Goal: Navigation & Orientation: Understand site structure

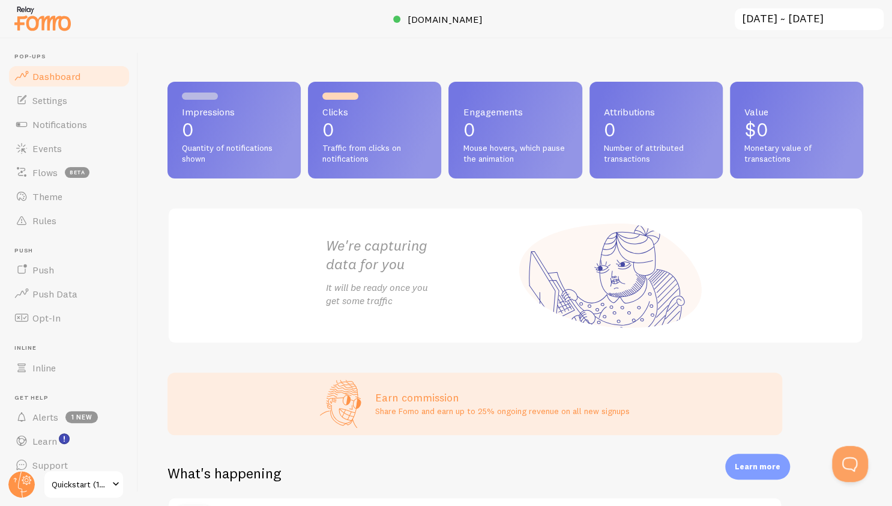
click at [302, 296] on div "We're capturing data for you It will be ready once you get some traffic" at bounding box center [516, 275] width 696 height 136
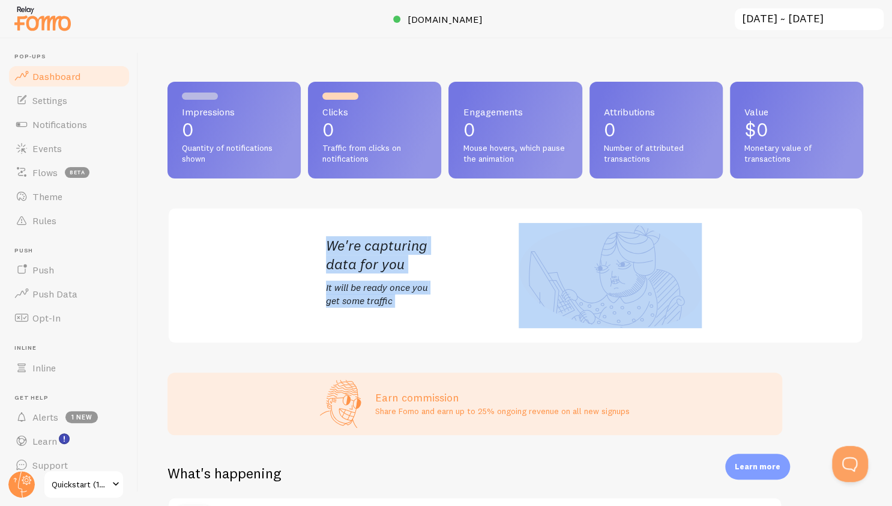
drag, startPoint x: 302, startPoint y: 296, endPoint x: 283, endPoint y: 222, distance: 76.8
click at [283, 222] on div "We're capturing data for you It will be ready once you get some traffic" at bounding box center [516, 275] width 696 height 136
click at [58, 120] on span "Notifications" at bounding box center [59, 124] width 55 height 12
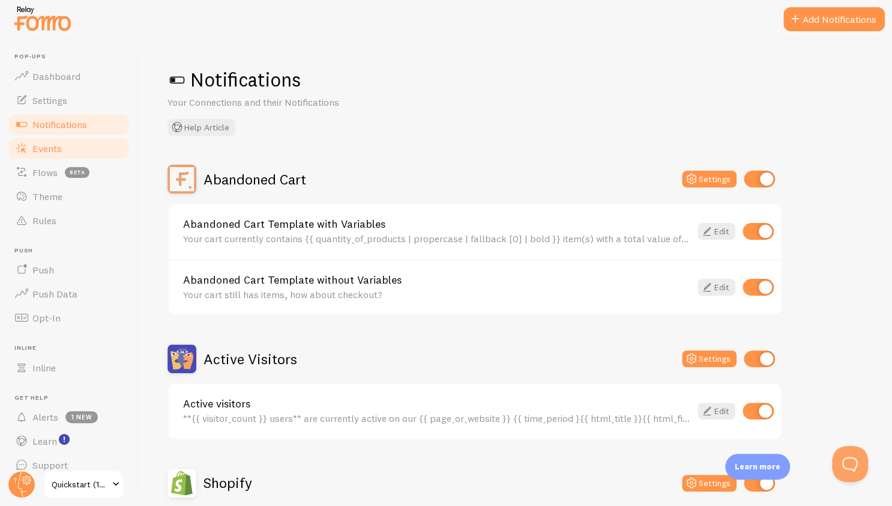
click at [53, 152] on span "Events" at bounding box center [46, 148] width 29 height 12
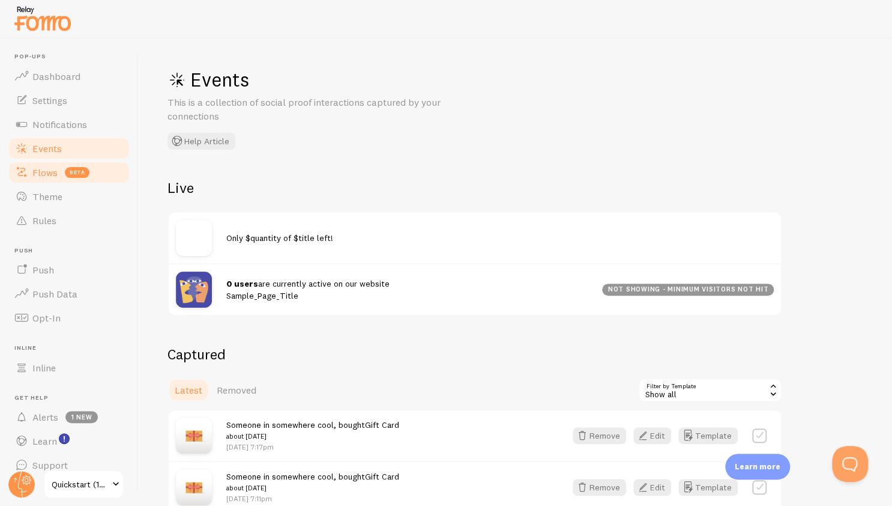
click at [43, 181] on link "Flows beta" at bounding box center [69, 172] width 124 height 24
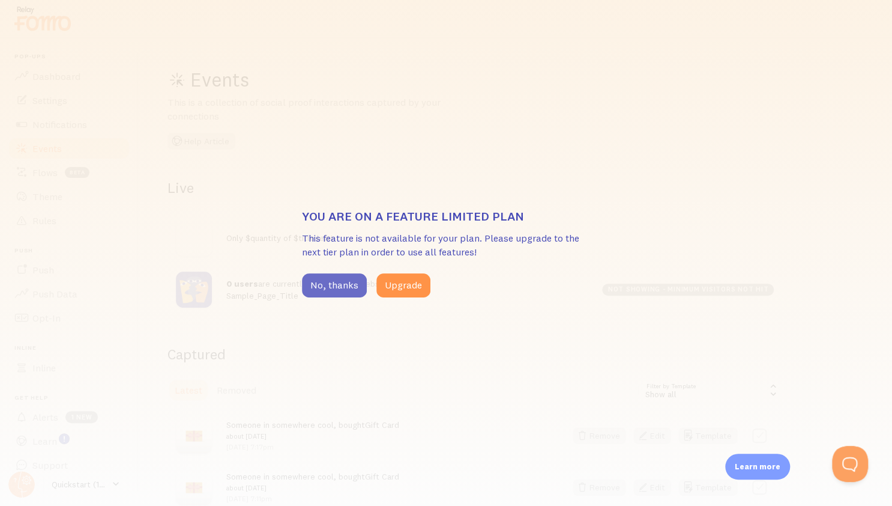
click at [313, 283] on button "No, thanks" at bounding box center [334, 285] width 65 height 24
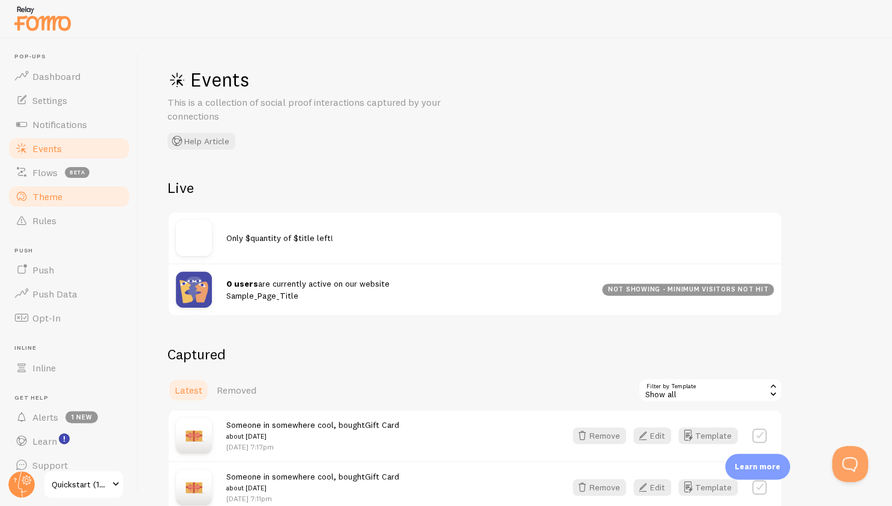
click at [76, 202] on link "Theme" at bounding box center [69, 196] width 124 height 24
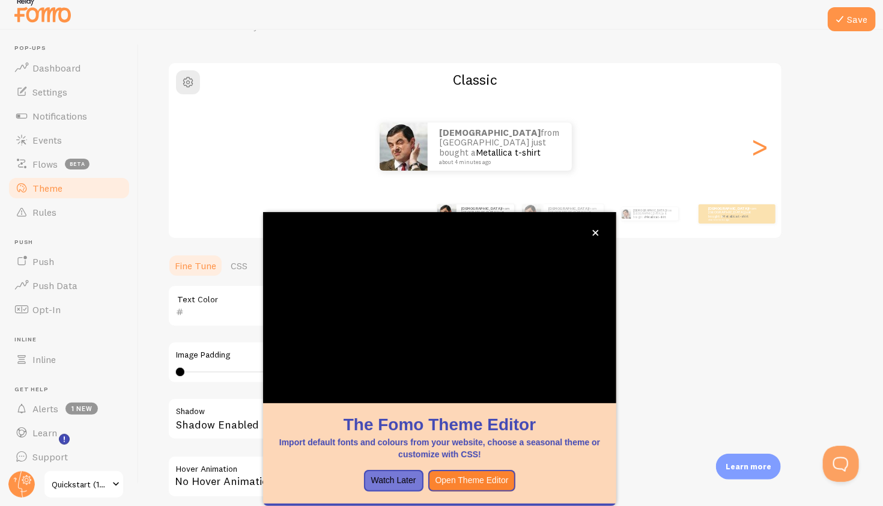
scroll to position [69, 0]
click at [96, 208] on link "Rules" at bounding box center [69, 212] width 124 height 24
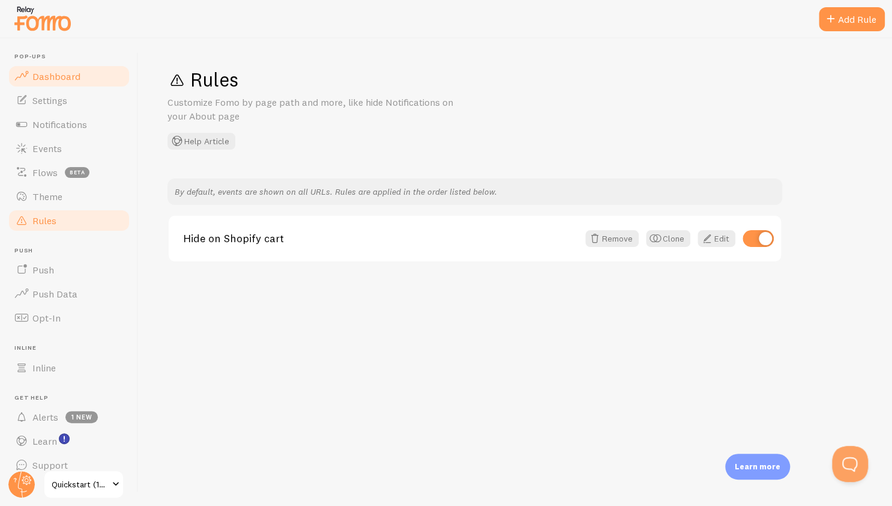
click at [29, 74] on link "Dashboard" at bounding box center [69, 76] width 124 height 24
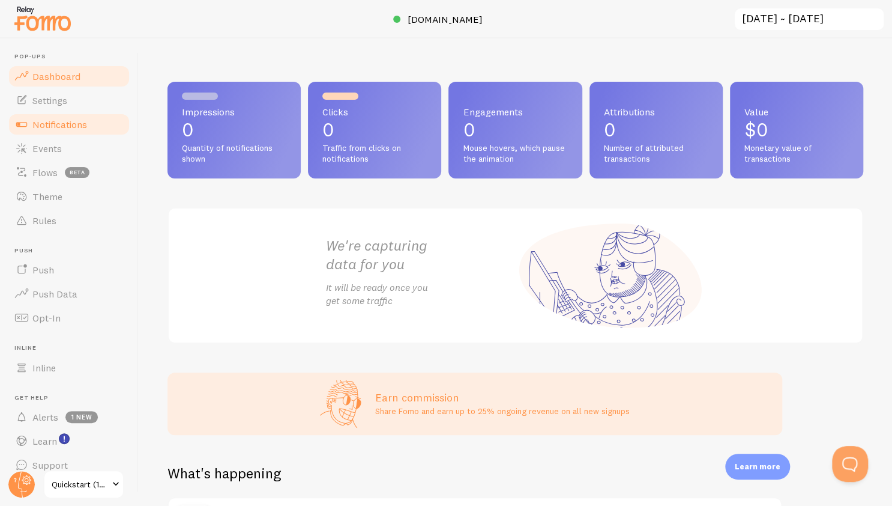
click at [62, 112] on link "Notifications" at bounding box center [69, 124] width 124 height 24
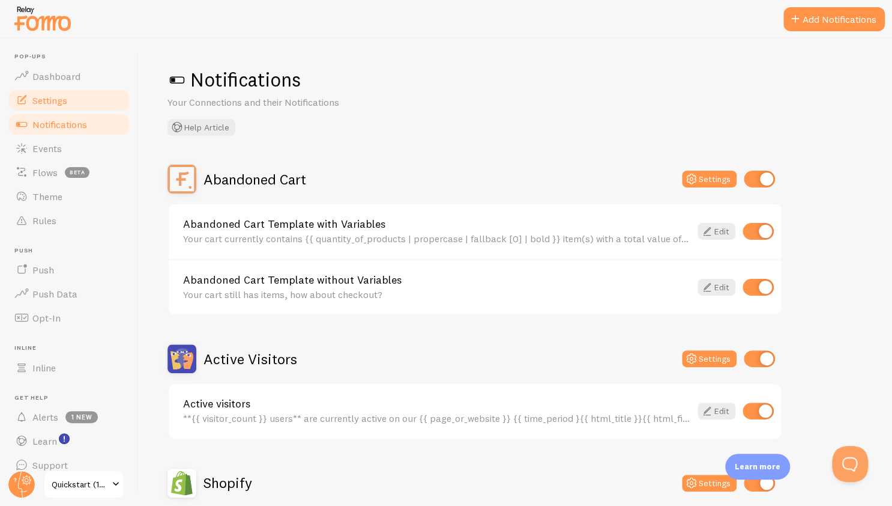
click at [53, 94] on span "Settings" at bounding box center [49, 100] width 35 height 12
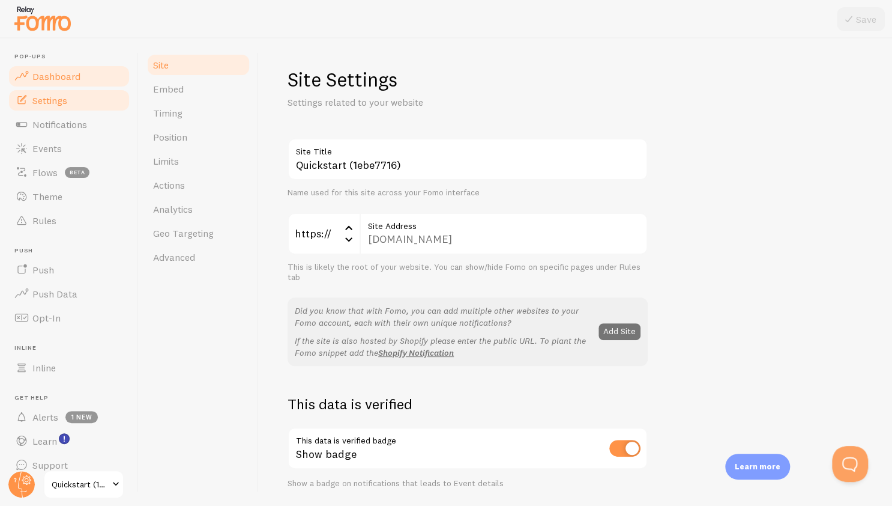
click at [53, 74] on span "Dashboard" at bounding box center [56, 76] width 48 height 12
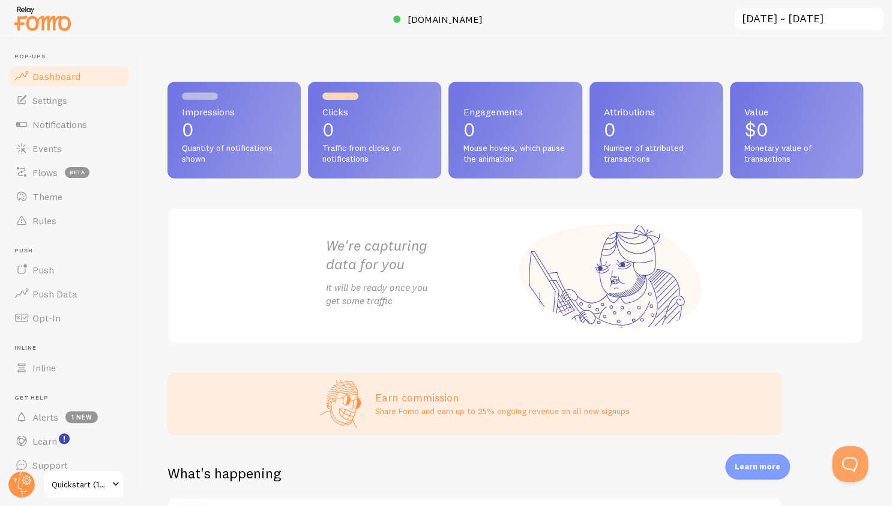
click at [368, 260] on h2 "We're capturing data for you" at bounding box center [421, 254] width 190 height 37
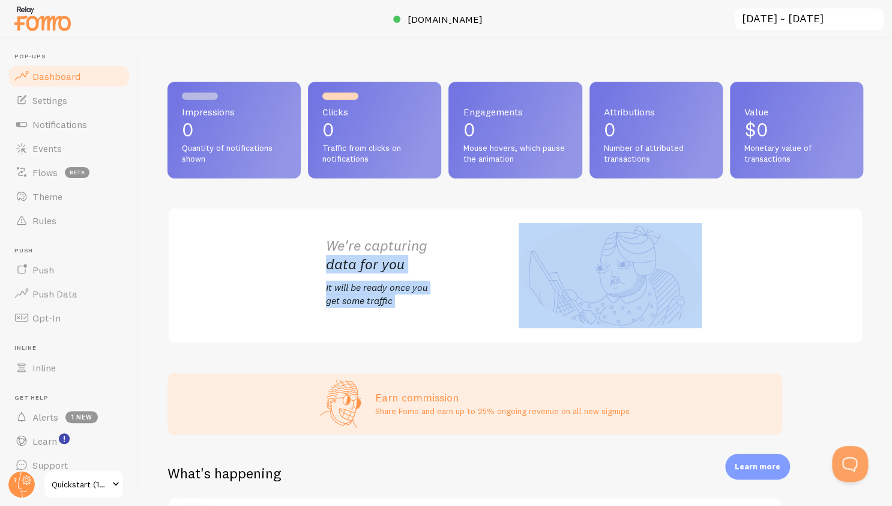
drag, startPoint x: 368, startPoint y: 260, endPoint x: 365, endPoint y: 294, distance: 34.4
click at [365, 294] on div "We're capturing data for you It will be ready once you get some traffic" at bounding box center [421, 275] width 190 height 79
click at [365, 294] on p "It will be ready once you get some traffic" at bounding box center [421, 294] width 190 height 28
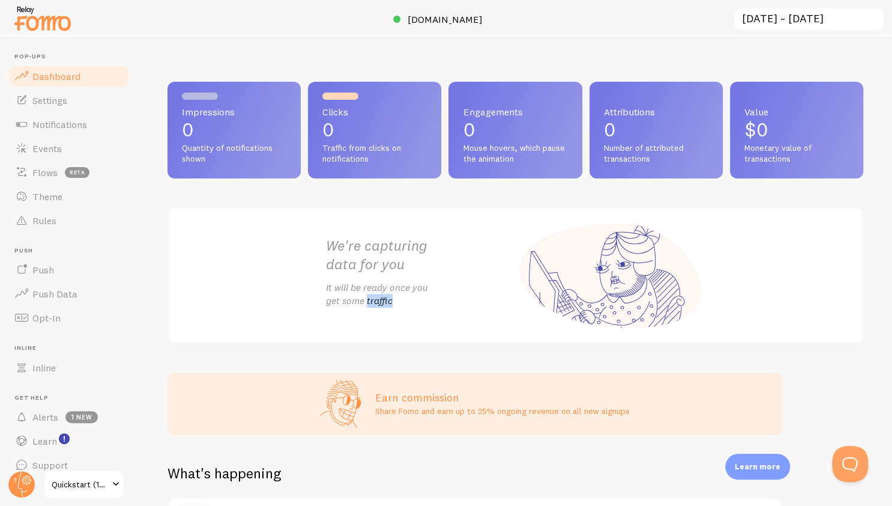
click at [365, 294] on p "It will be ready once you get some traffic" at bounding box center [421, 294] width 190 height 28
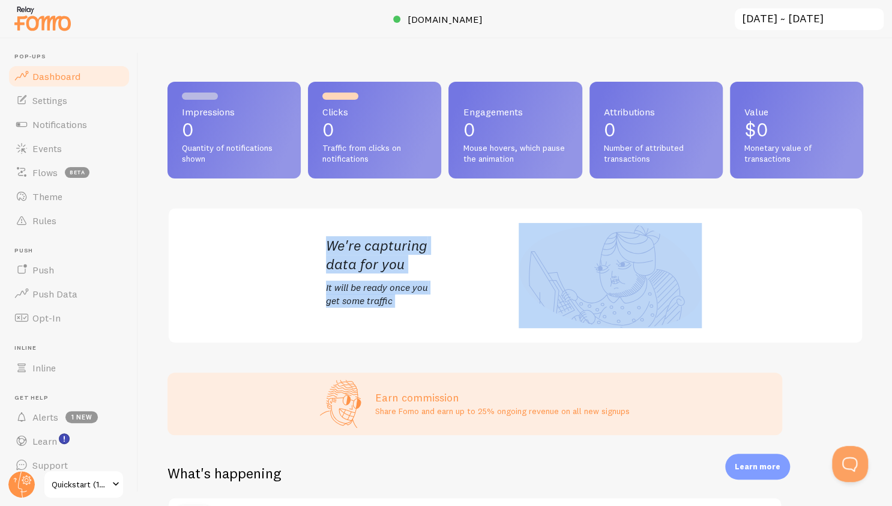
drag, startPoint x: 365, startPoint y: 294, endPoint x: 336, endPoint y: 225, distance: 75.1
click at [336, 225] on div "We're capturing data for you It will be ready once you get some traffic" at bounding box center [516, 275] width 408 height 134
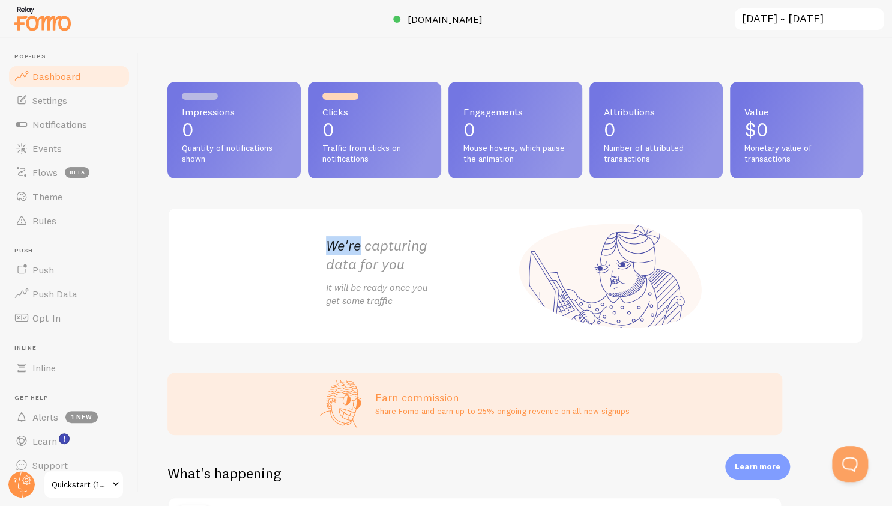
click at [336, 225] on div "We're capturing data for you It will be ready once you get some traffic" at bounding box center [516, 275] width 408 height 134
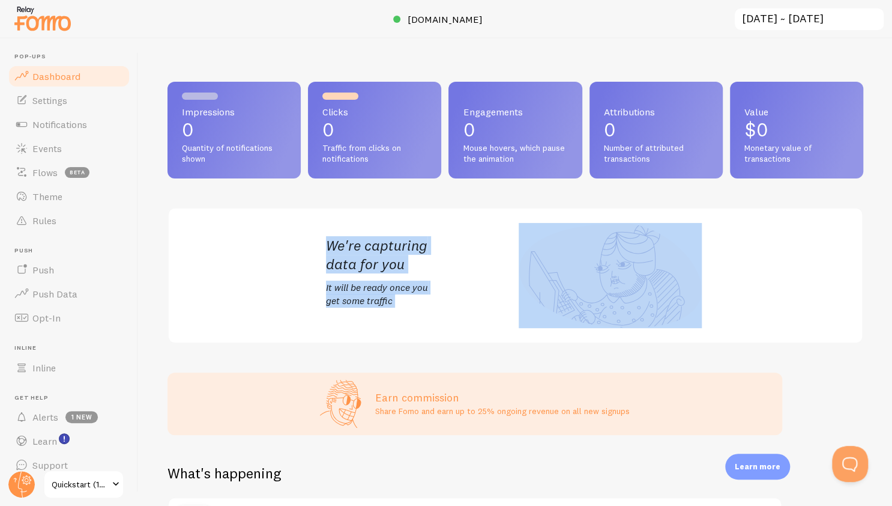
drag, startPoint x: 336, startPoint y: 225, endPoint x: 365, endPoint y: 303, distance: 83.4
click at [365, 303] on div "We're capturing data for you It will be ready once you get some traffic" at bounding box center [516, 275] width 408 height 134
click at [367, 238] on h2 "We're capturing data for you" at bounding box center [421, 254] width 190 height 37
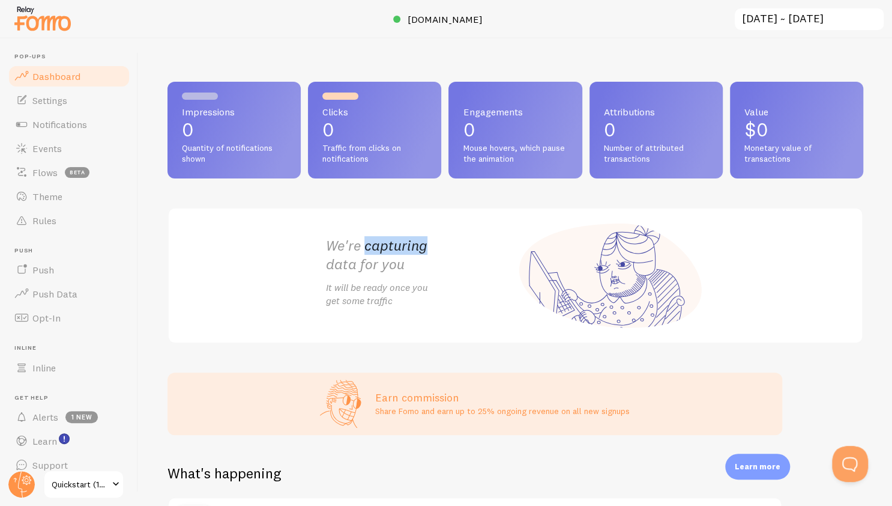
click at [367, 238] on h2 "We're capturing data for you" at bounding box center [421, 254] width 190 height 37
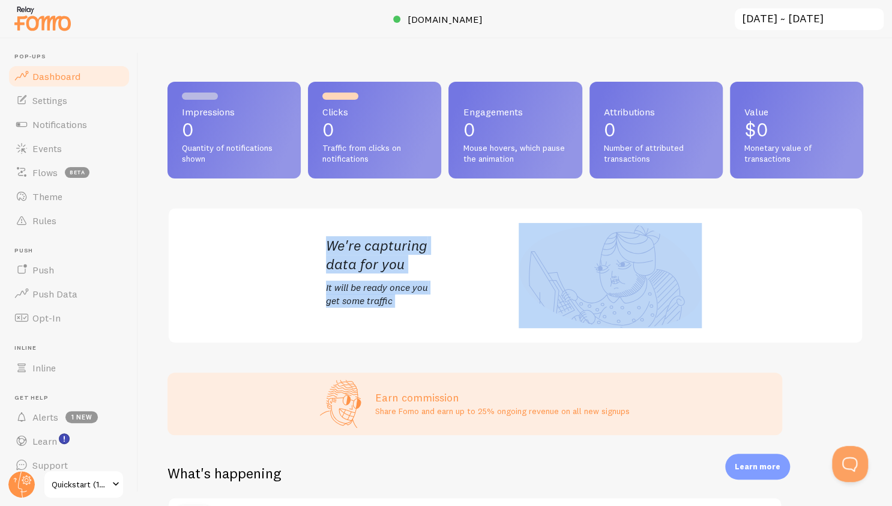
drag, startPoint x: 367, startPoint y: 238, endPoint x: 374, endPoint y: 306, distance: 68.2
click at [374, 306] on div "We're capturing data for you It will be ready once you get some traffic" at bounding box center [421, 275] width 190 height 79
click at [374, 306] on p "It will be ready once you get some traffic" at bounding box center [421, 294] width 190 height 28
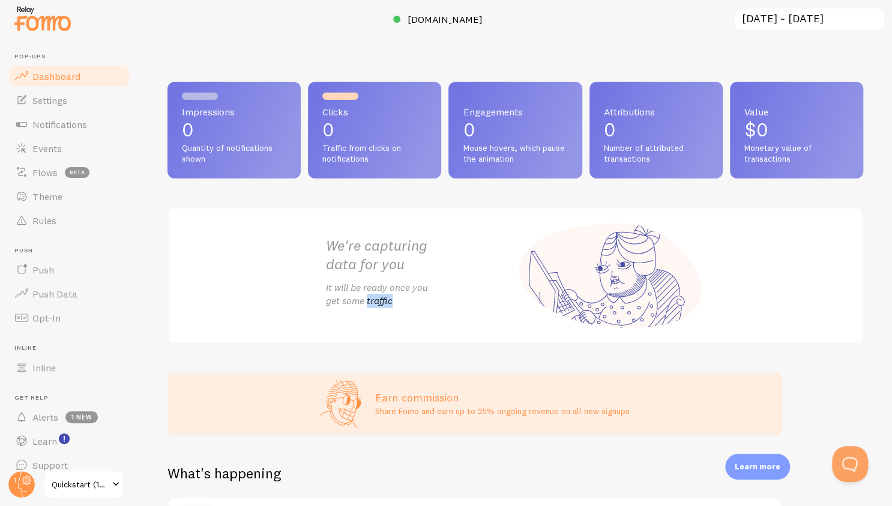
click at [374, 306] on p "It will be ready once you get some traffic" at bounding box center [421, 294] width 190 height 28
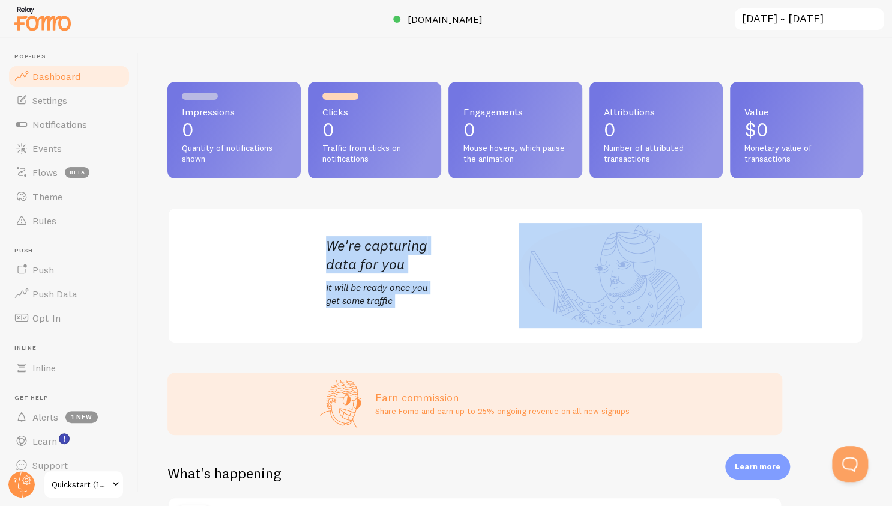
drag, startPoint x: 374, startPoint y: 306, endPoint x: 343, endPoint y: 235, distance: 77.5
click at [343, 235] on div "We're capturing data for you It will be ready once you get some traffic" at bounding box center [516, 275] width 408 height 134
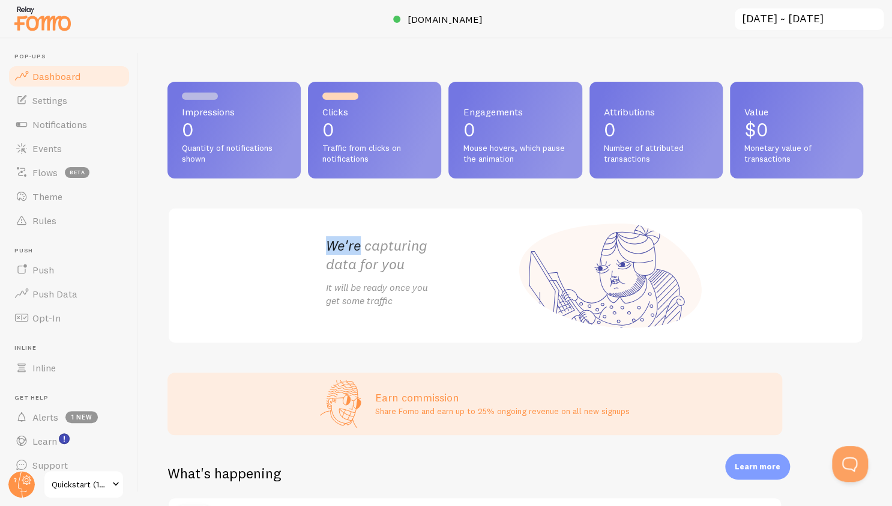
click at [343, 235] on div "We're capturing data for you It will be ready once you get some traffic" at bounding box center [516, 275] width 408 height 134
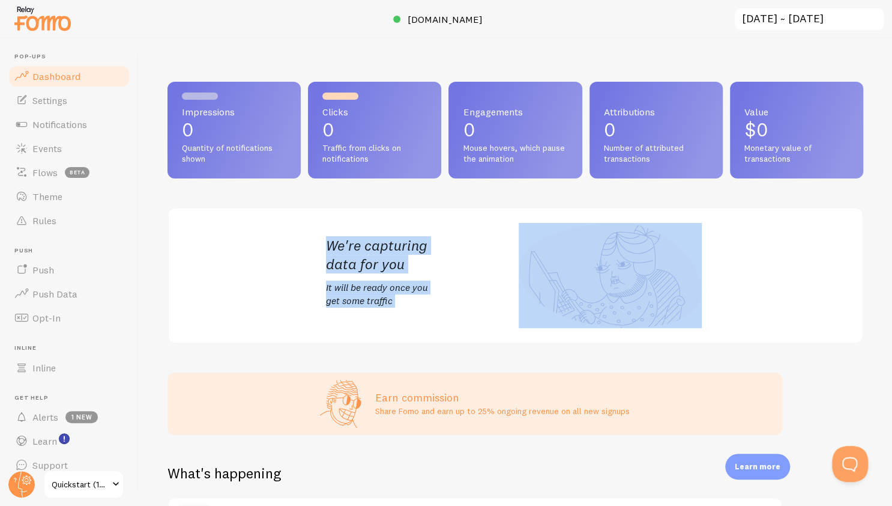
drag, startPoint x: 343, startPoint y: 235, endPoint x: 370, endPoint y: 305, distance: 75.1
click at [370, 305] on div "We're capturing data for you It will be ready once you get some traffic" at bounding box center [516, 275] width 408 height 134
click at [370, 305] on p "It will be ready once you get some traffic" at bounding box center [421, 294] width 190 height 28
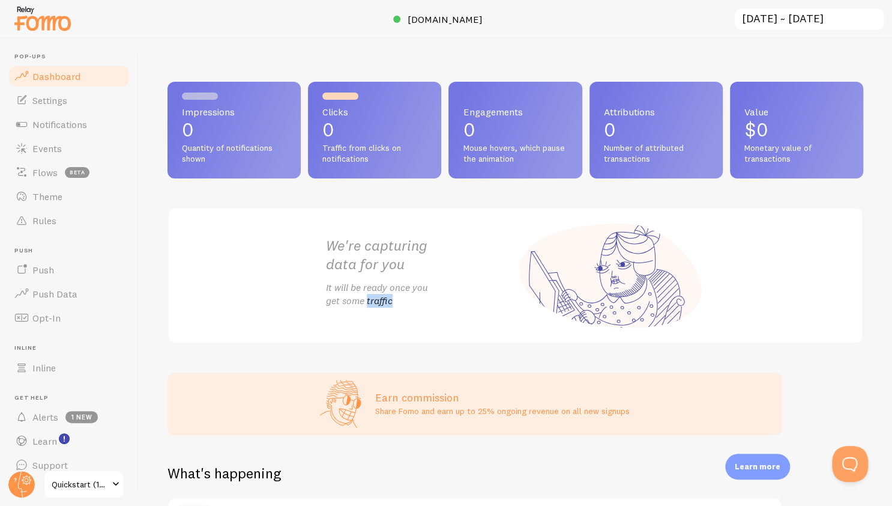
click at [370, 305] on p "It will be ready once you get some traffic" at bounding box center [421, 294] width 190 height 28
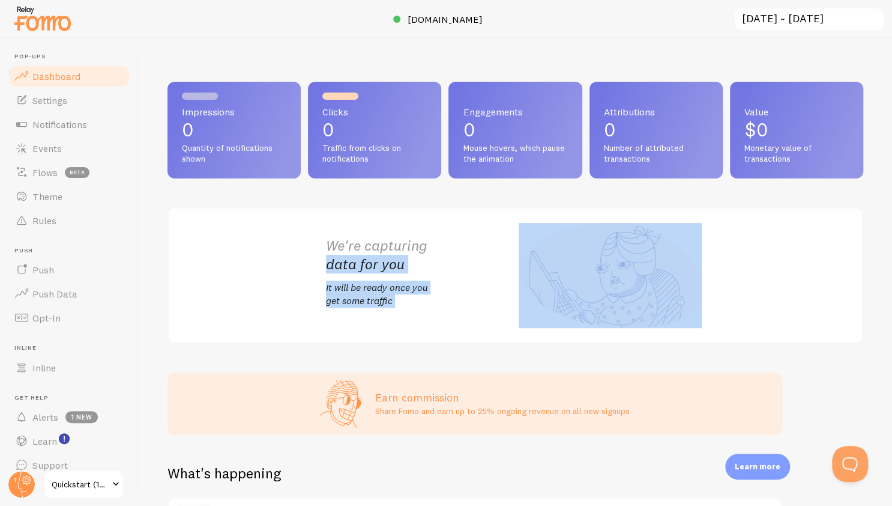
drag, startPoint x: 370, startPoint y: 305, endPoint x: 339, endPoint y: 249, distance: 64.5
click at [339, 249] on div "We're capturing data for you It will be ready once you get some traffic" at bounding box center [421, 275] width 190 height 79
click at [339, 249] on h2 "We're capturing data for you" at bounding box center [421, 254] width 190 height 37
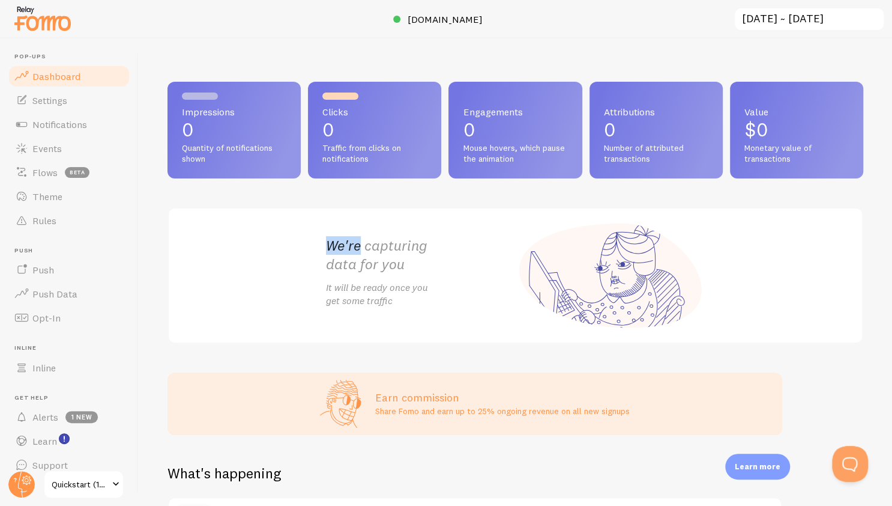
click at [339, 249] on h2 "We're capturing data for you" at bounding box center [421, 254] width 190 height 37
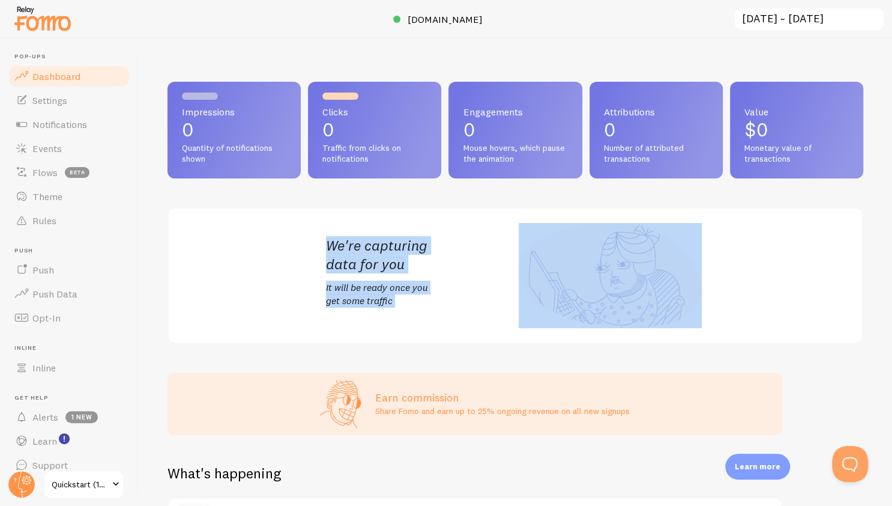
drag, startPoint x: 339, startPoint y: 249, endPoint x: 363, endPoint y: 322, distance: 77.1
click at [363, 322] on div "We're capturing data for you It will be ready once you get some traffic" at bounding box center [516, 275] width 408 height 134
click at [354, 282] on p "It will be ready once you get some traffic" at bounding box center [421, 294] width 190 height 28
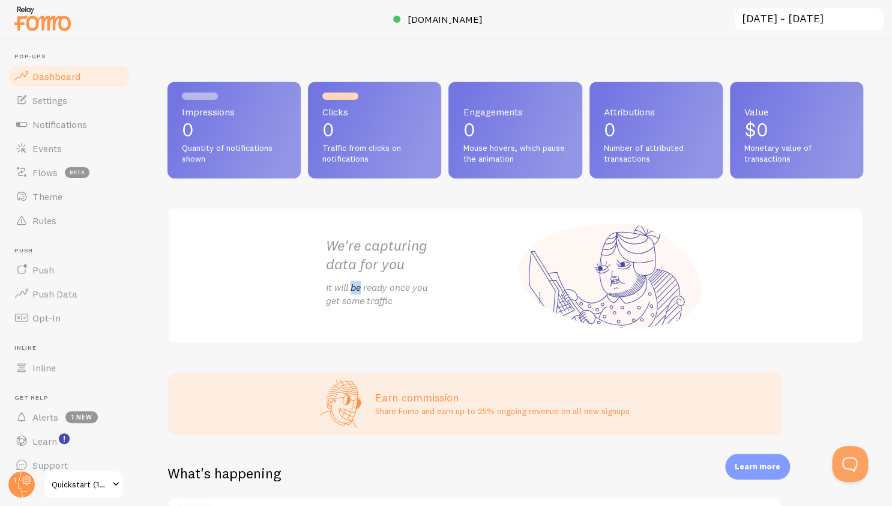
click at [354, 282] on p "It will be ready once you get some traffic" at bounding box center [421, 294] width 190 height 28
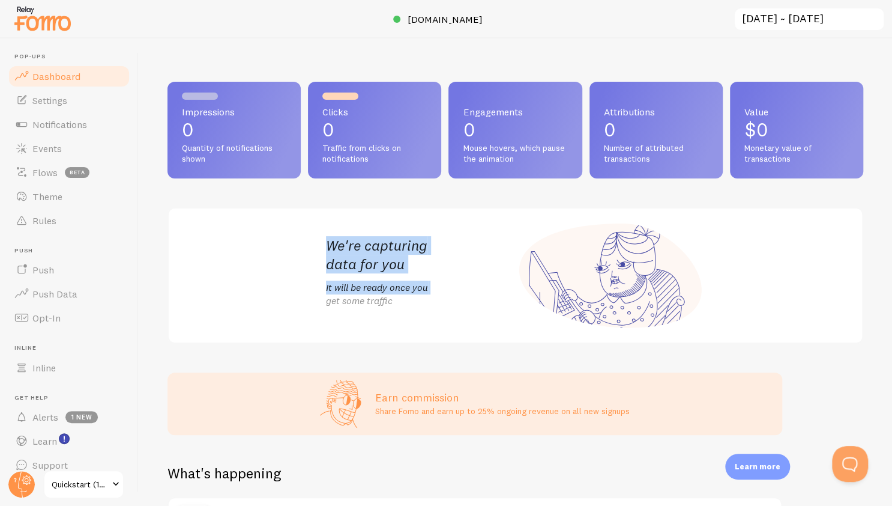
drag, startPoint x: 354, startPoint y: 282, endPoint x: 334, endPoint y: 229, distance: 55.9
click at [334, 229] on div "We're capturing data for you It will be ready once you get some traffic" at bounding box center [516, 275] width 408 height 134
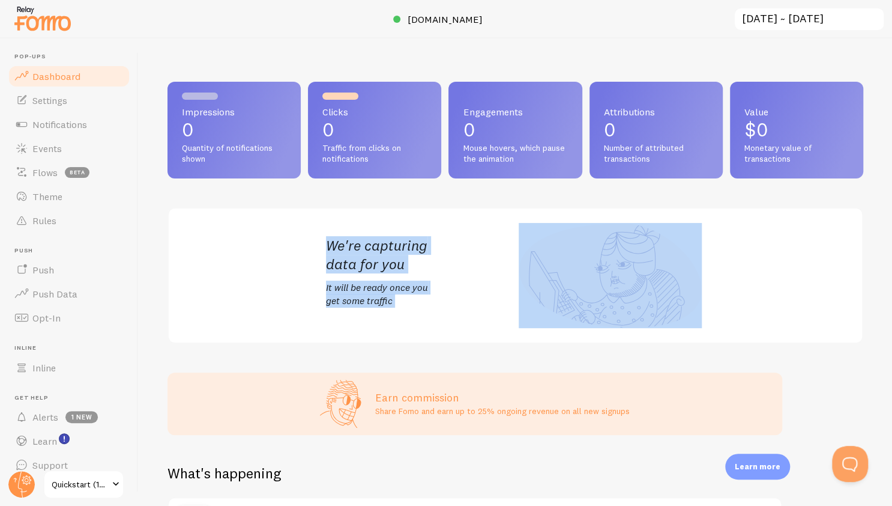
drag, startPoint x: 334, startPoint y: 229, endPoint x: 355, endPoint y: 308, distance: 81.4
click at [355, 308] on div "We're capturing data for you It will be ready once you get some traffic" at bounding box center [516, 275] width 408 height 134
click at [47, 107] on link "Settings" at bounding box center [69, 100] width 124 height 24
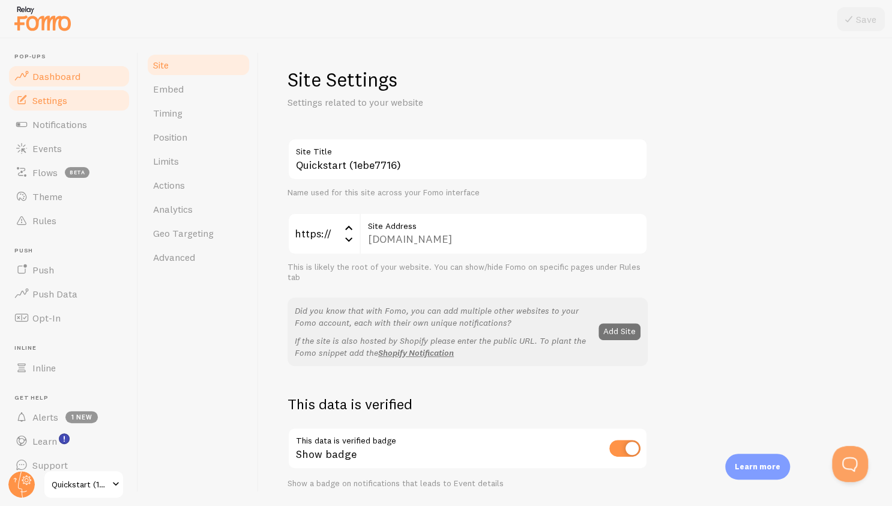
click at [64, 77] on span "Dashboard" at bounding box center [56, 76] width 48 height 12
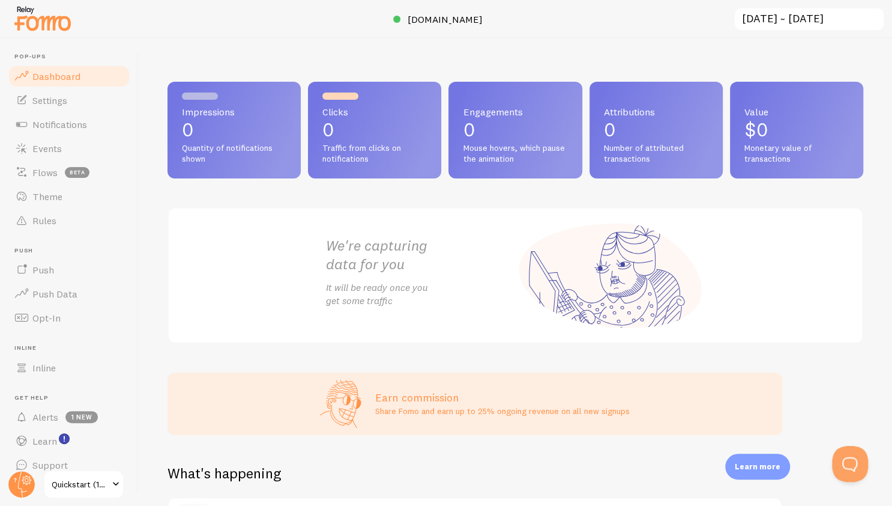
scroll to position [152, 0]
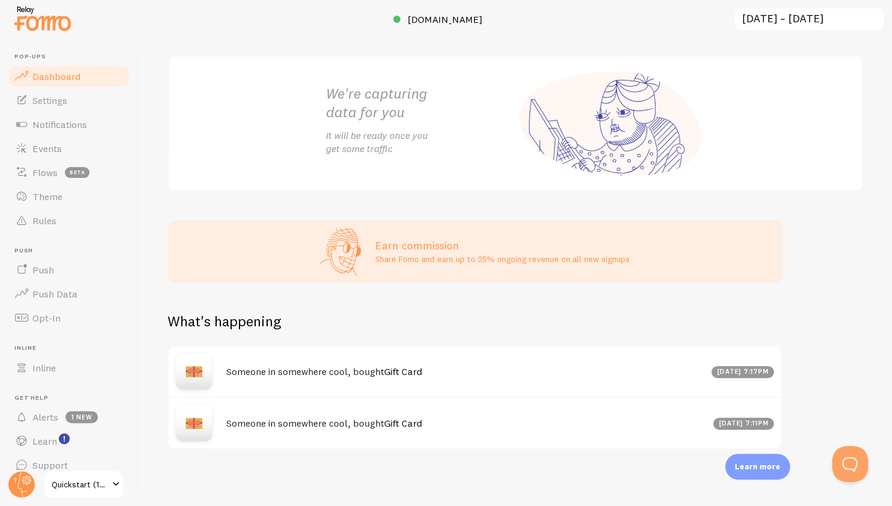
click at [272, 365] on h4 "Someone in somewhere cool, bought Gift Card" at bounding box center [465, 371] width 478 height 13
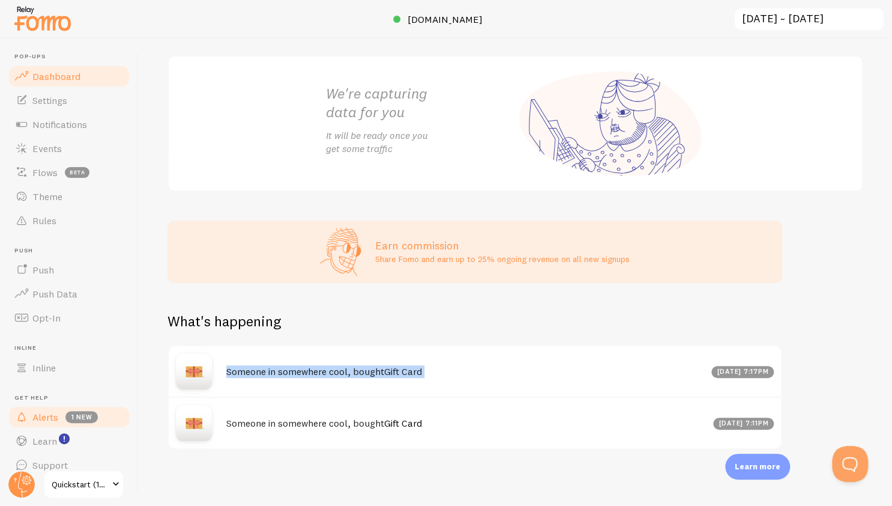
click at [38, 414] on span "Alerts" at bounding box center [45, 417] width 26 height 12
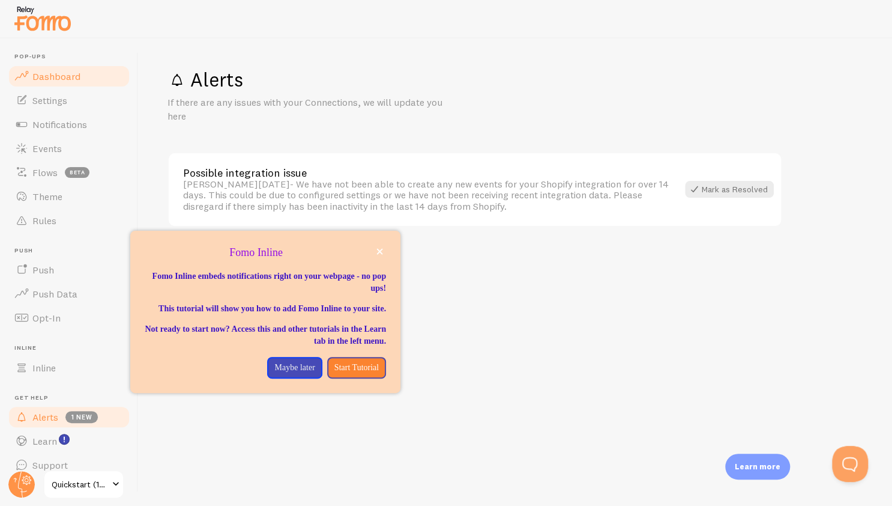
click at [39, 78] on span "Dashboard" at bounding box center [56, 76] width 48 height 12
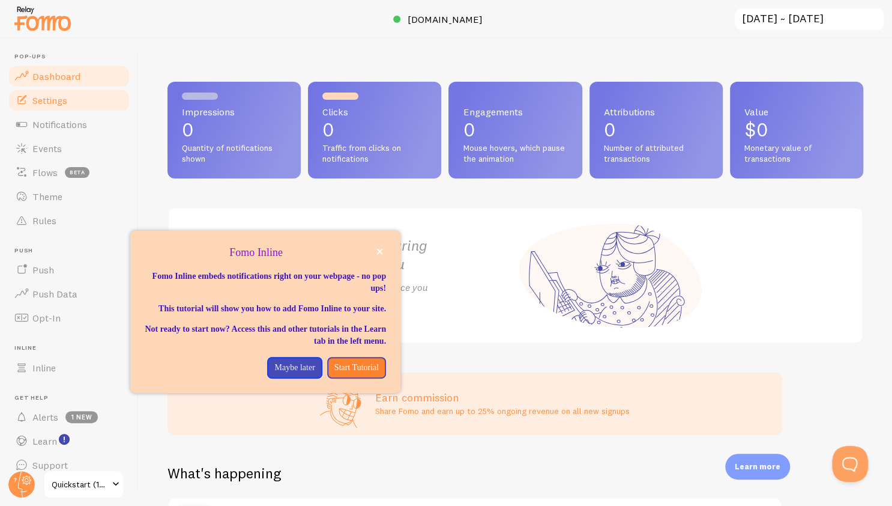
click at [47, 100] on span "Settings" at bounding box center [49, 100] width 35 height 12
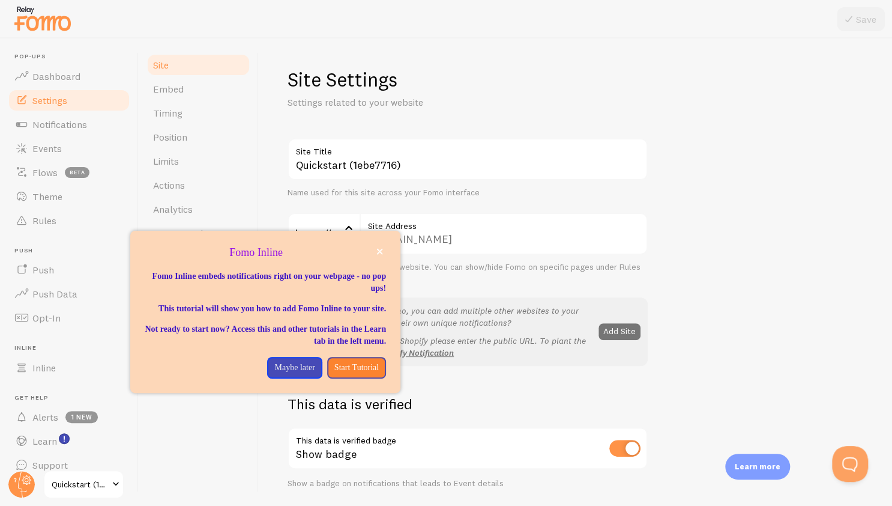
click at [372, 243] on div "Fomo Inline" at bounding box center [265, 238] width 270 height 14
click at [386, 249] on div "Fomo Inline" at bounding box center [265, 253] width 270 height 16
click at [380, 250] on icon "close," at bounding box center [380, 252] width 6 height 6
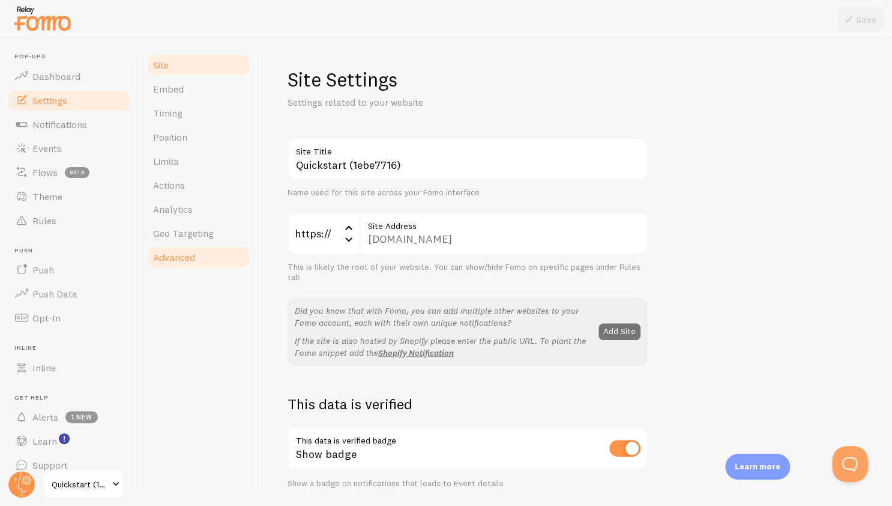
click at [197, 262] on link "Advanced" at bounding box center [198, 257] width 105 height 24
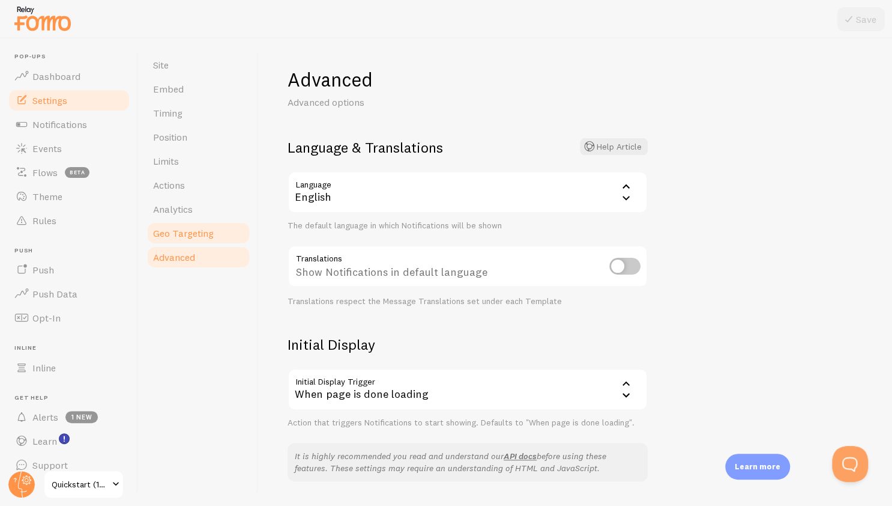
click at [187, 229] on span "Geo Targeting" at bounding box center [183, 233] width 61 height 12
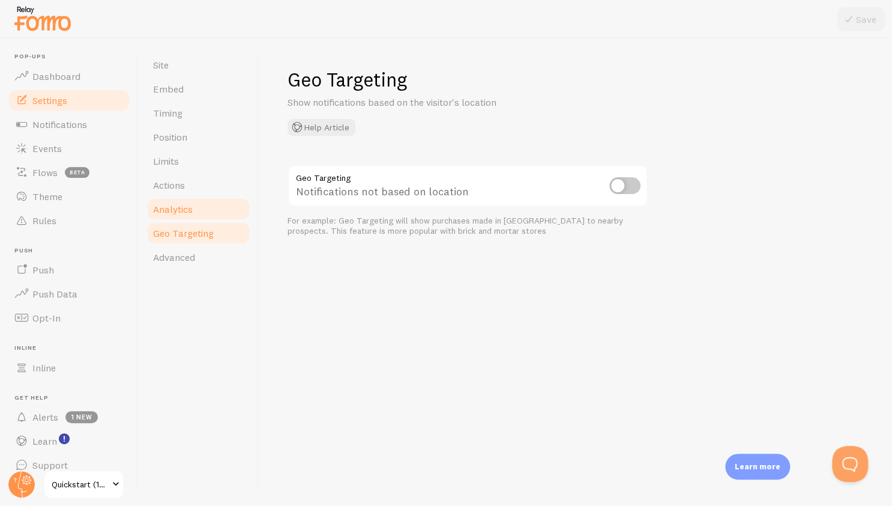
click at [174, 208] on span "Analytics" at bounding box center [173, 209] width 40 height 12
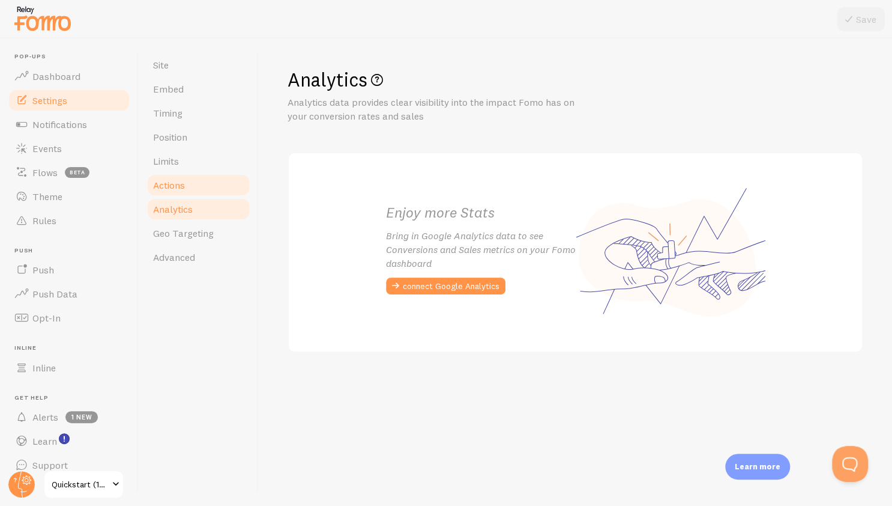
click at [159, 185] on span "Actions" at bounding box center [169, 185] width 32 height 12
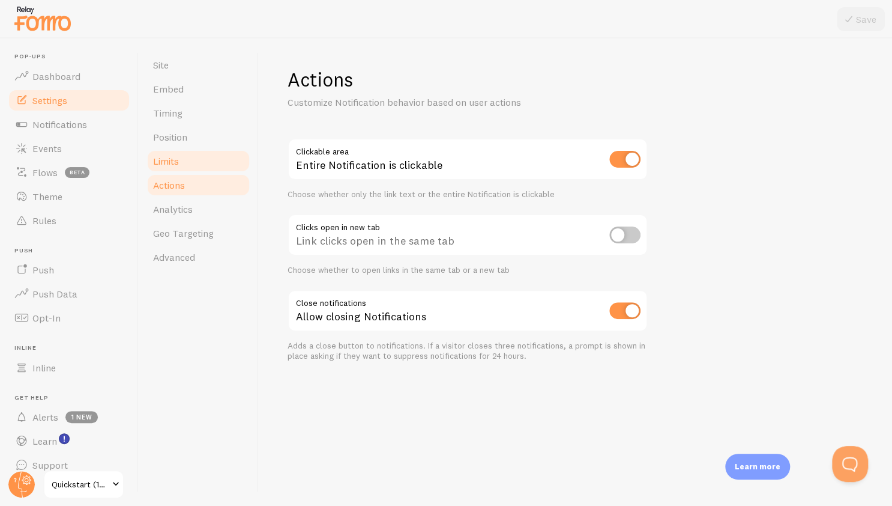
click at [154, 167] on link "Limits" at bounding box center [198, 161] width 105 height 24
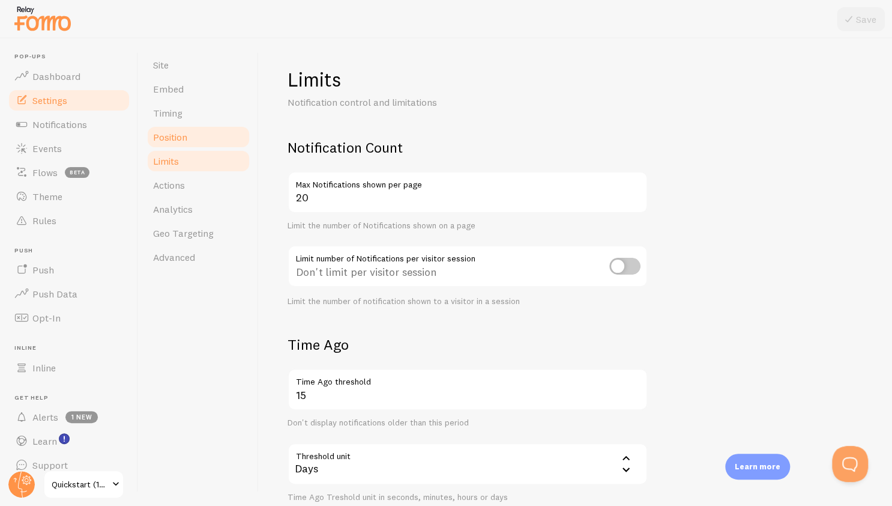
click at [148, 138] on link "Position" at bounding box center [198, 137] width 105 height 24
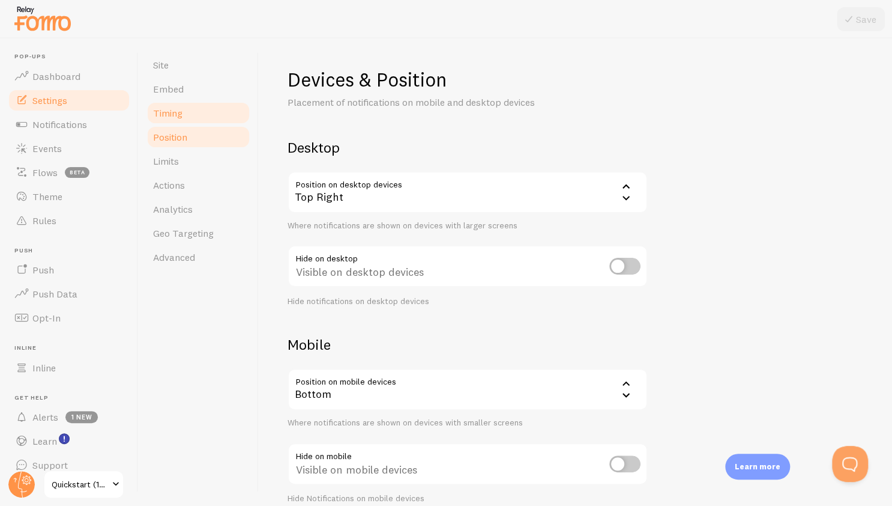
click at [154, 118] on span "Timing" at bounding box center [167, 113] width 29 height 12
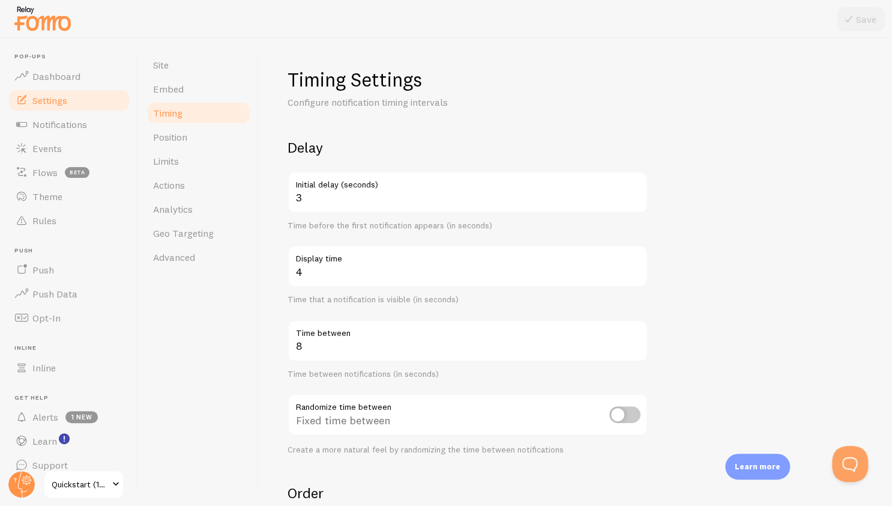
click at [154, 118] on span "Timing" at bounding box center [167, 113] width 29 height 12
click at [162, 88] on span "Embed" at bounding box center [168, 89] width 31 height 12
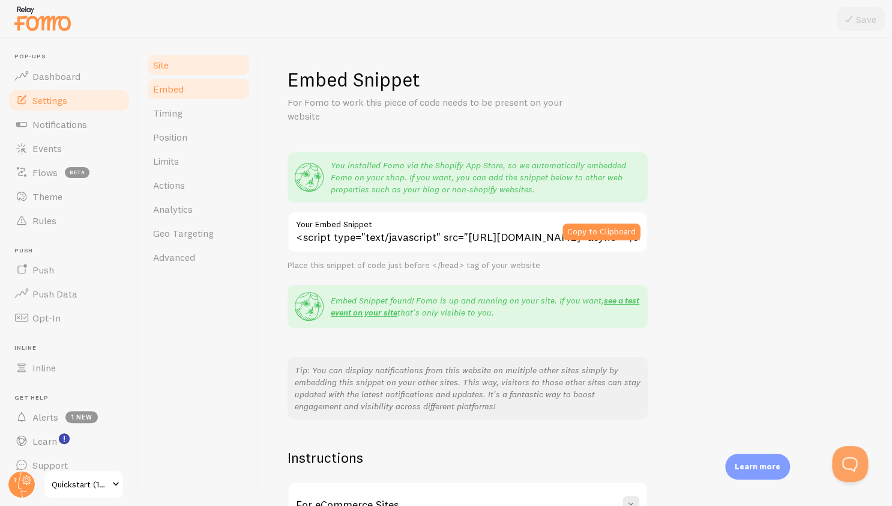
click at [162, 76] on link "Site" at bounding box center [198, 65] width 105 height 24
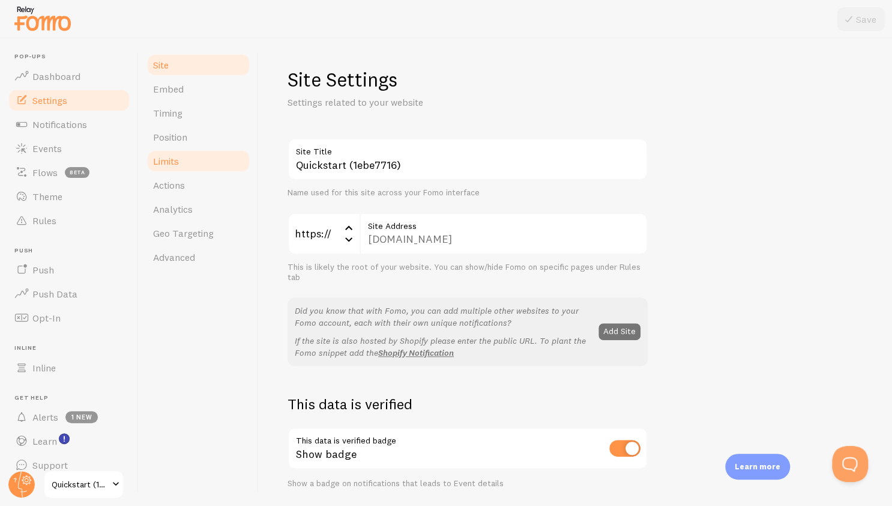
click at [175, 151] on link "Limits" at bounding box center [198, 161] width 105 height 24
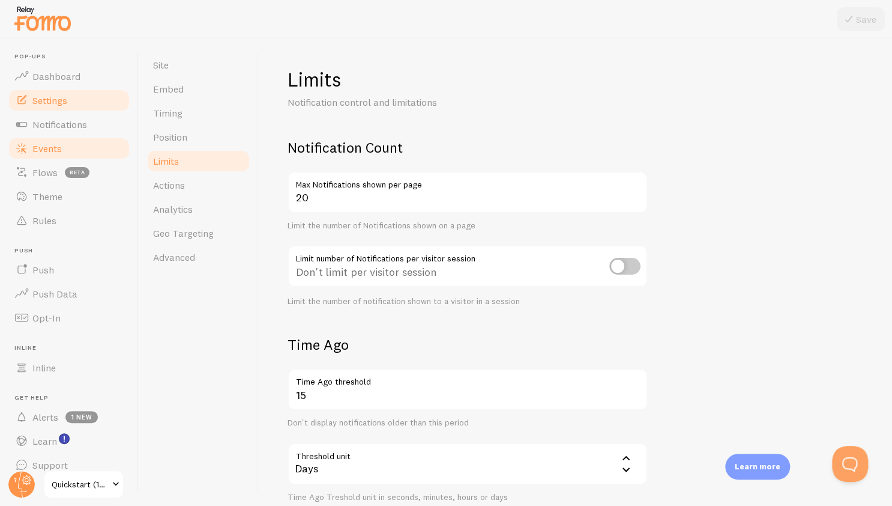
click at [80, 145] on link "Events" at bounding box center [69, 148] width 124 height 24
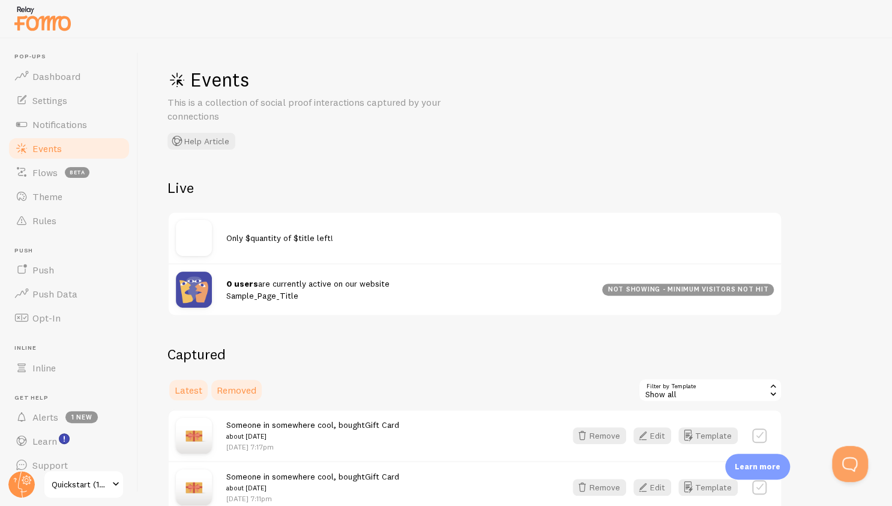
click at [231, 388] on span "Removed" at bounding box center [237, 390] width 40 height 12
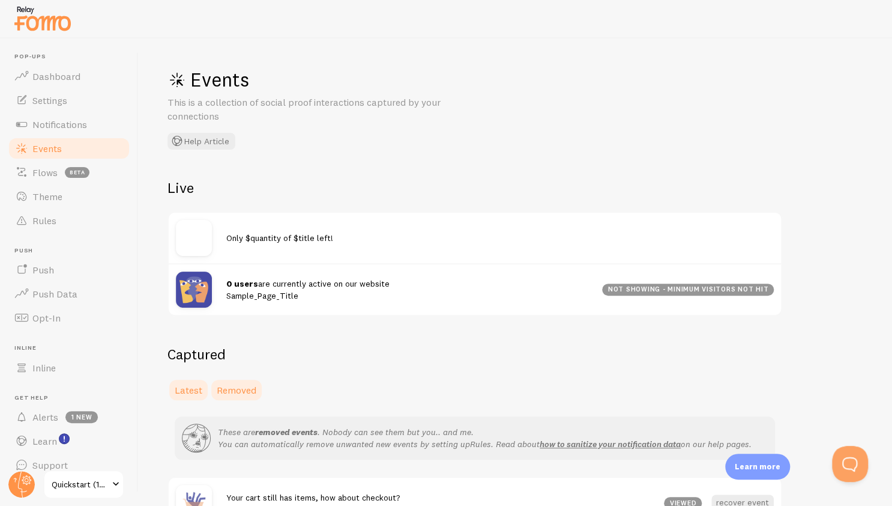
click at [193, 391] on span "Latest" at bounding box center [189, 390] width 28 height 12
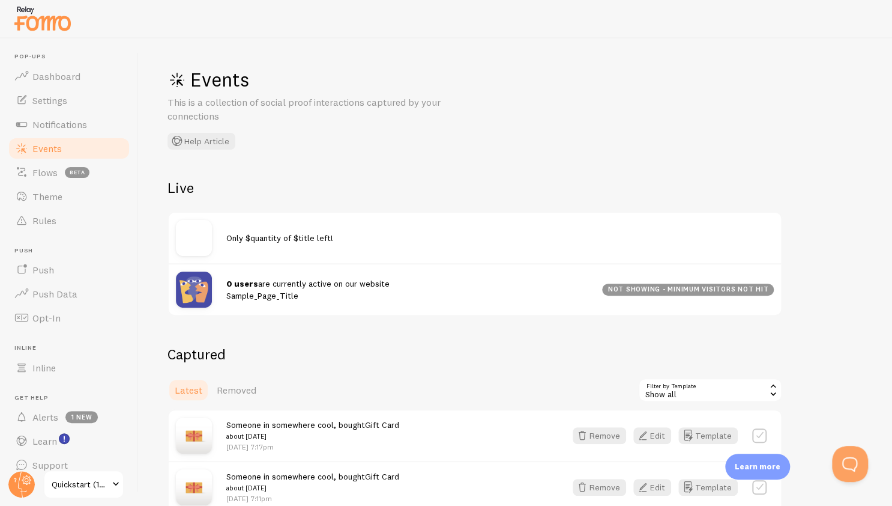
scroll to position [64, 0]
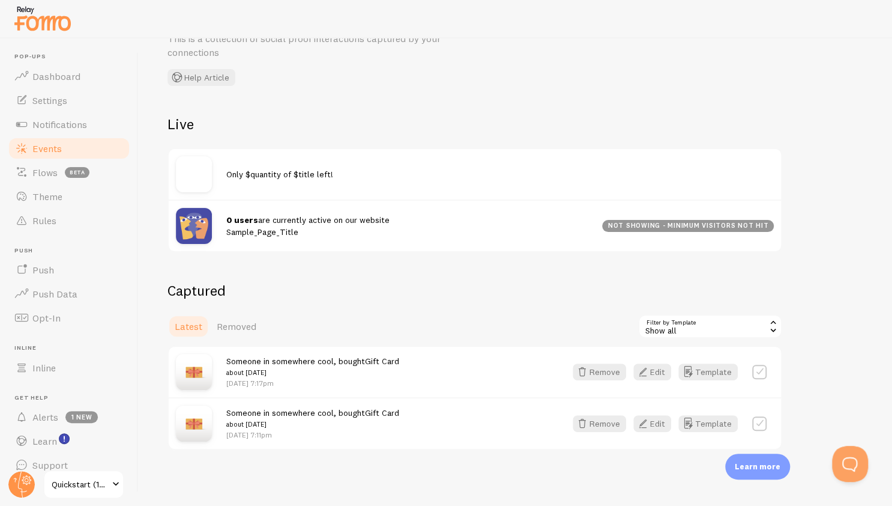
click at [187, 296] on h2 "Captured" at bounding box center [475, 290] width 615 height 19
drag, startPoint x: 187, startPoint y: 296, endPoint x: 183, endPoint y: 272, distance: 24.4
click at [183, 272] on div "Events This is a collection of social proof interactions captured by your conne…" at bounding box center [516, 271] width 754 height 467
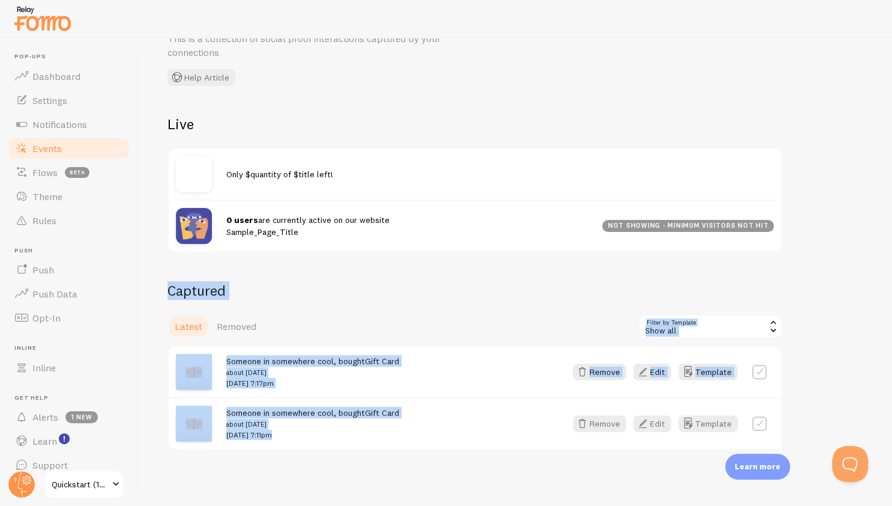
drag, startPoint x: 183, startPoint y: 272, endPoint x: 272, endPoint y: 455, distance: 203.6
click at [272, 455] on div "Events This is a collection of social proof interactions captured by your conne…" at bounding box center [516, 271] width 754 height 467
drag, startPoint x: 272, startPoint y: 455, endPoint x: 175, endPoint y: 270, distance: 209.5
click at [175, 270] on div "Events This is a collection of social proof interactions captured by your conne…" at bounding box center [516, 271] width 754 height 467
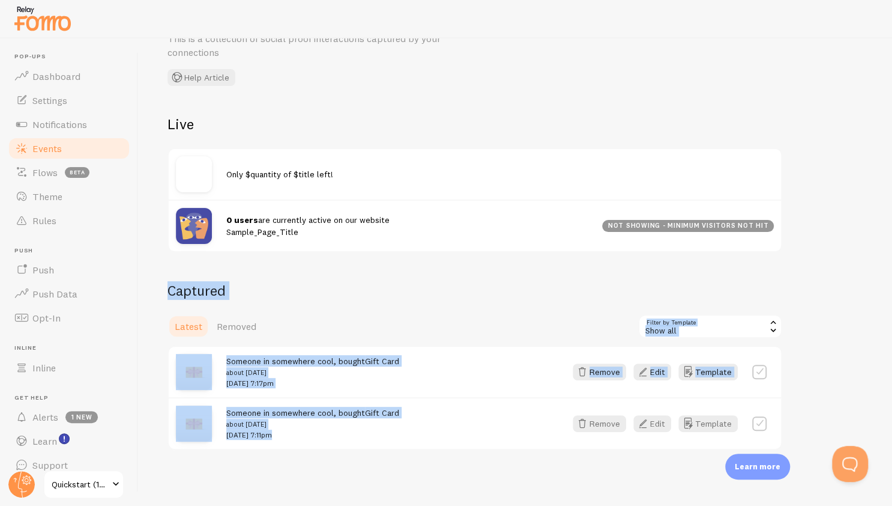
click at [175, 270] on div "Events This is a collection of social proof interactions captured by your conne…" at bounding box center [516, 271] width 754 height 467
drag, startPoint x: 175, startPoint y: 270, endPoint x: 329, endPoint y: 471, distance: 254.0
click at [329, 471] on div "Events This is a collection of social proof interactions captured by your conne…" at bounding box center [516, 271] width 754 height 467
click at [214, 284] on h2 "Captured" at bounding box center [475, 290] width 615 height 19
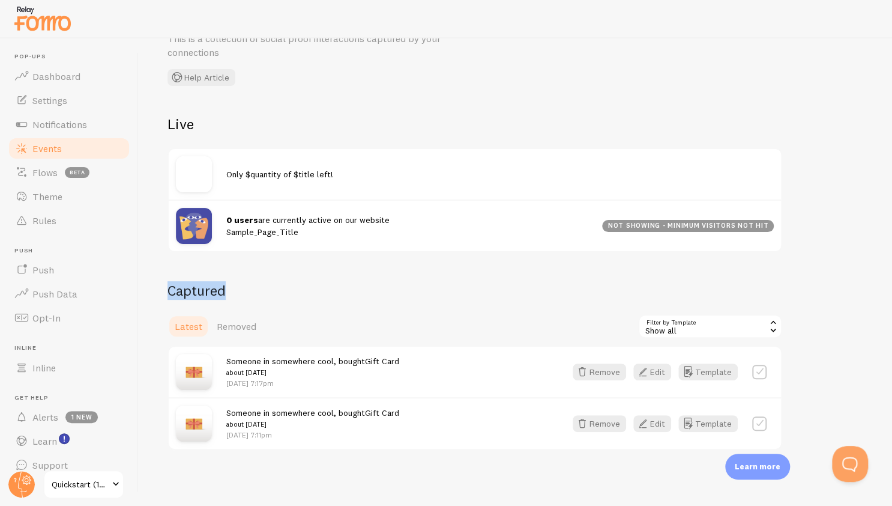
click at [214, 284] on h2 "Captured" at bounding box center [475, 290] width 615 height 19
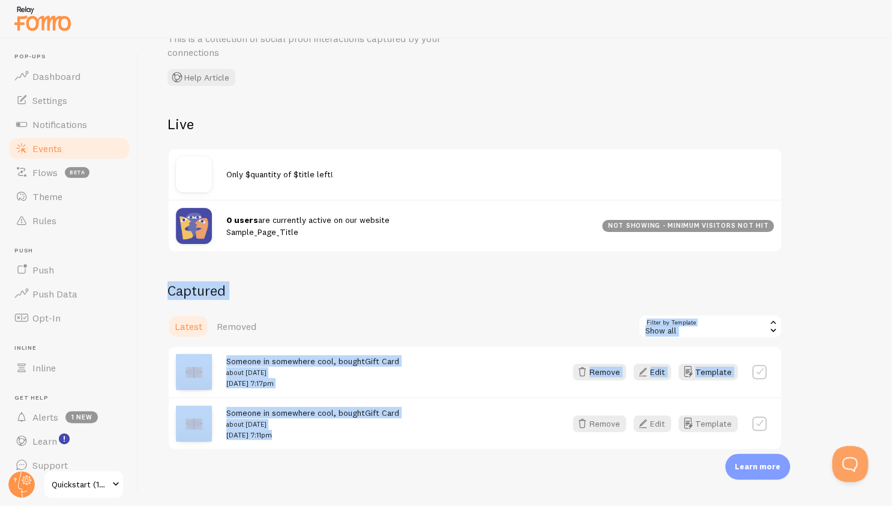
drag, startPoint x: 214, startPoint y: 284, endPoint x: 298, endPoint y: 457, distance: 192.6
click at [298, 457] on div "Events This is a collection of social proof interactions captured by your conne…" at bounding box center [516, 271] width 754 height 467
drag, startPoint x: 298, startPoint y: 457, endPoint x: 187, endPoint y: 291, distance: 199.5
click at [187, 291] on div "Events This is a collection of social proof interactions captured by your conne…" at bounding box center [516, 271] width 754 height 467
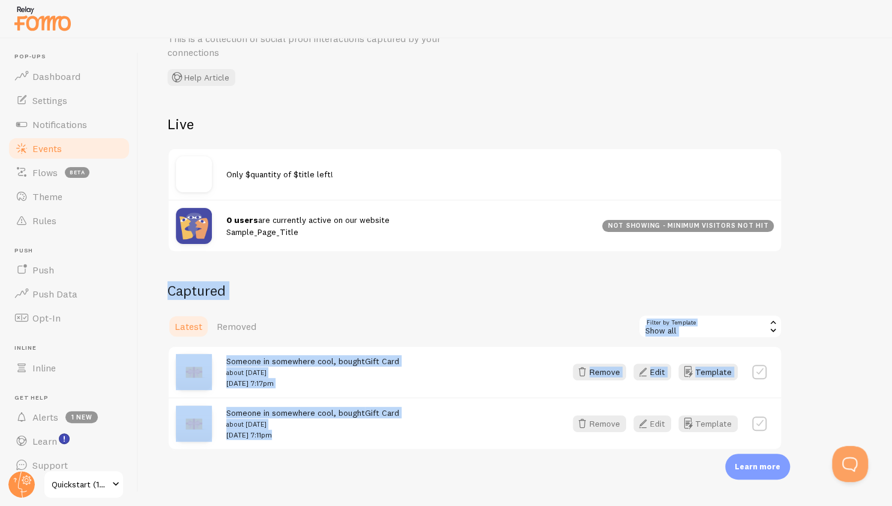
click at [187, 291] on h2 "Captured" at bounding box center [475, 290] width 615 height 19
drag, startPoint x: 187, startPoint y: 291, endPoint x: 274, endPoint y: 447, distance: 178.0
click at [274, 447] on div "Captured Latest Removed Filter by Template all Show all Show all Shopify Invent…" at bounding box center [475, 365] width 615 height 169
click at [195, 287] on h2 "Captured" at bounding box center [475, 290] width 615 height 19
drag, startPoint x: 195, startPoint y: 287, endPoint x: 284, endPoint y: 504, distance: 235.1
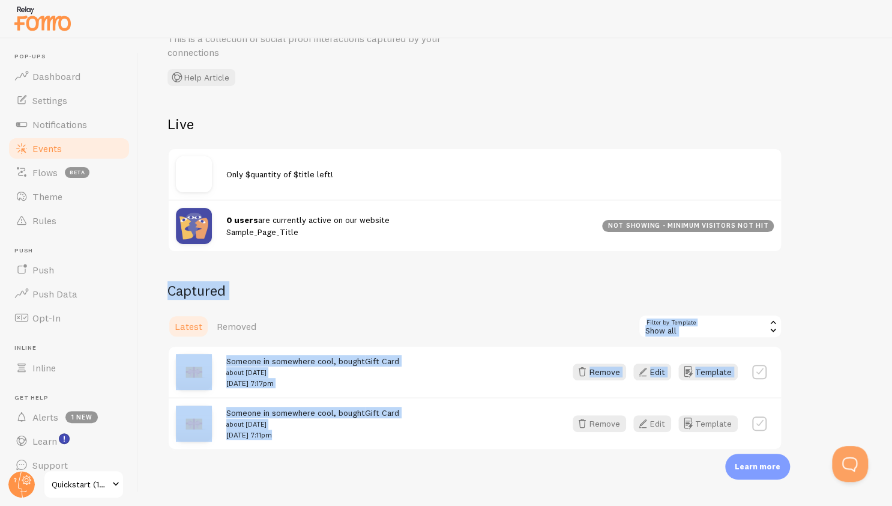
click at [284, 504] on div "Events This is a collection of social proof interactions captured by your conne…" at bounding box center [516, 271] width 754 height 467
click at [52, 118] on span "Notifications" at bounding box center [59, 124] width 55 height 12
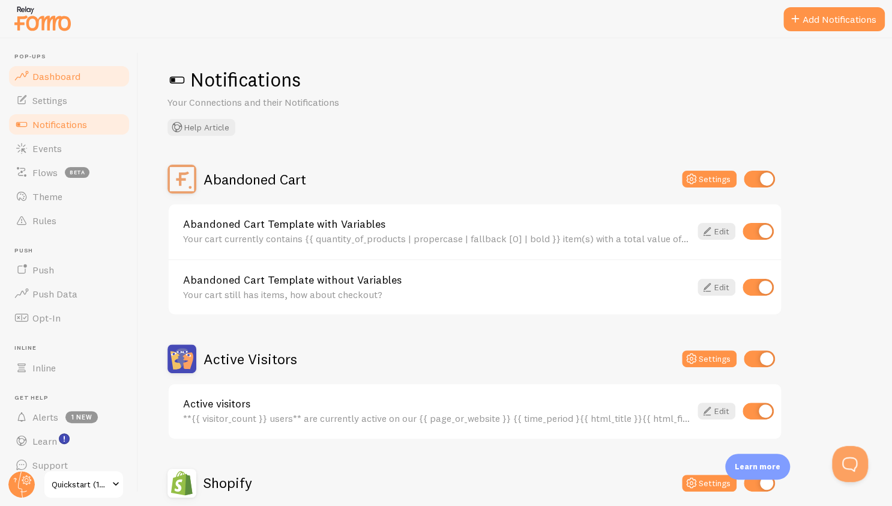
click at [48, 82] on link "Dashboard" at bounding box center [69, 76] width 124 height 24
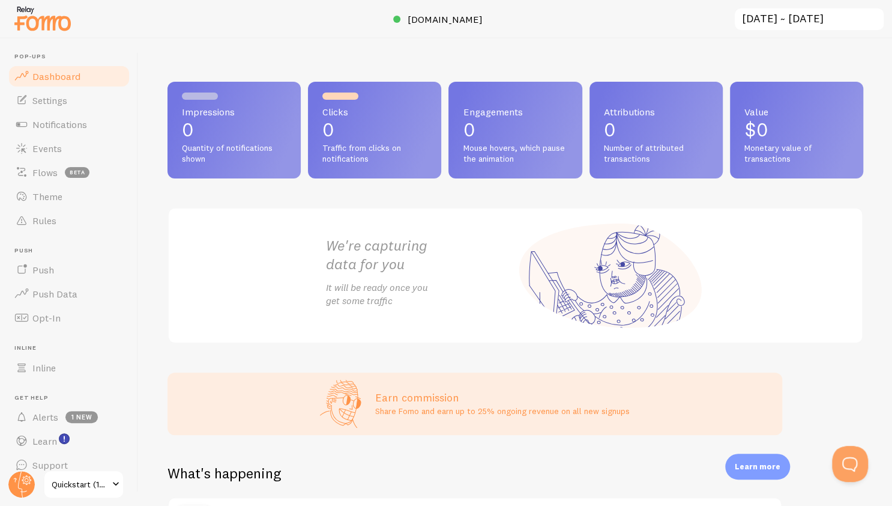
scroll to position [152, 0]
